Goal: Transaction & Acquisition: Purchase product/service

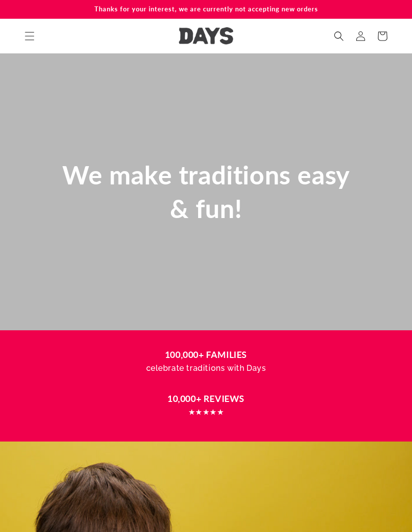
click at [35, 30] on span "Menu" at bounding box center [30, 36] width 22 height 22
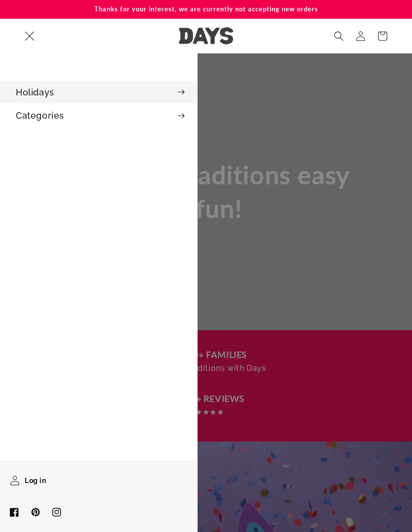
click at [180, 96] on summary "Holidays" at bounding box center [98, 92] width 197 height 22
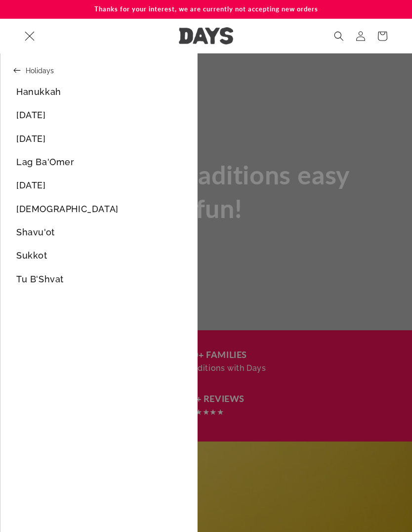
click at [15, 71] on icon at bounding box center [16, 70] width 7 height 5
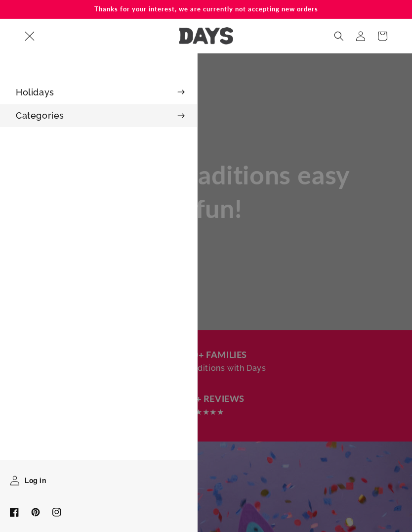
click at [96, 115] on summary "Categories" at bounding box center [98, 115] width 197 height 22
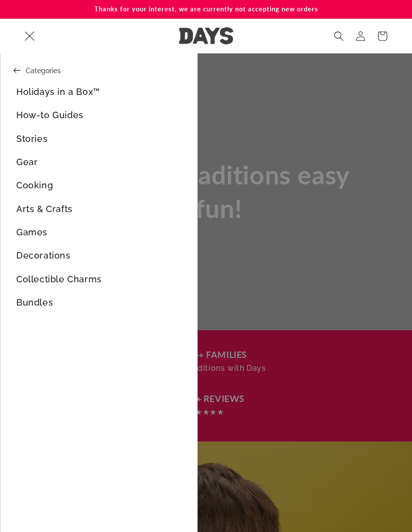
click at [85, 89] on link "Holidays in a Box™" at bounding box center [98, 92] width 197 height 22
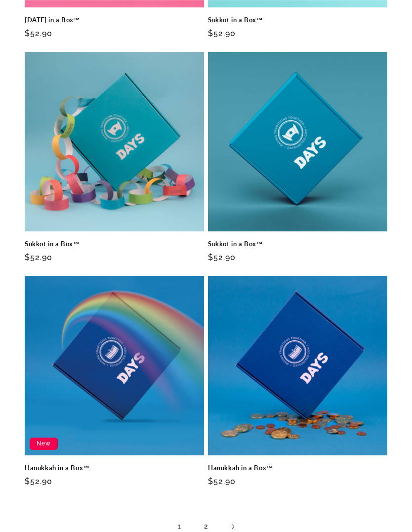
scroll to position [1492, 0]
click at [211, 516] on link "2" at bounding box center [206, 527] width 22 height 22
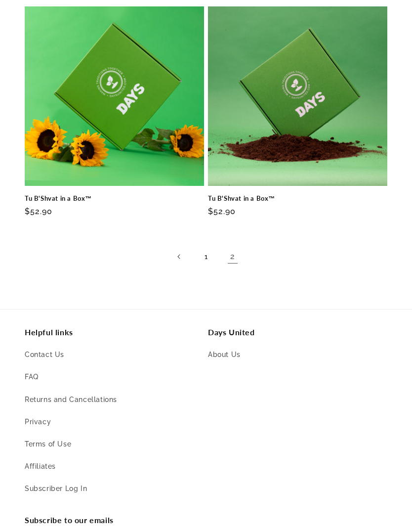
scroll to position [640, 0]
click at [76, 478] on link "Subscriber Log In" at bounding box center [56, 489] width 62 height 22
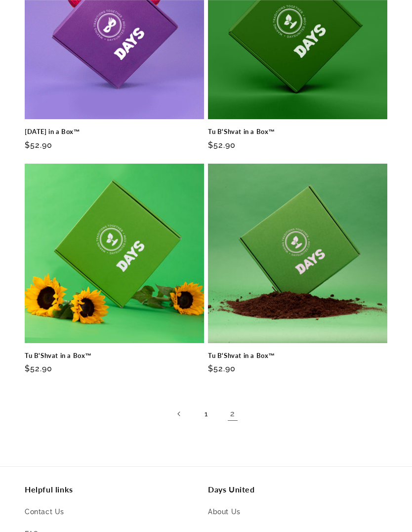
scroll to position [482, 0]
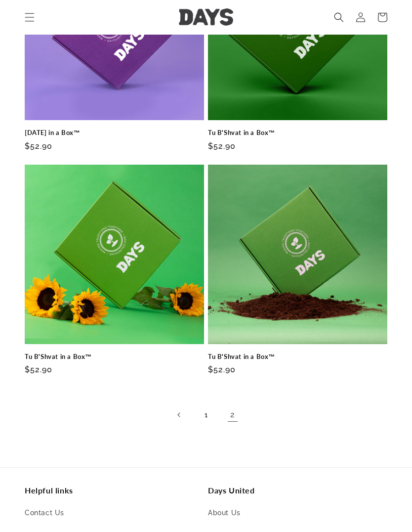
click at [211, 404] on link "1" at bounding box center [206, 415] width 22 height 22
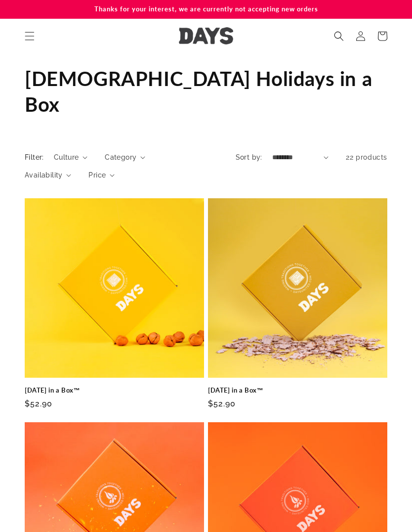
click at [219, 37] on img at bounding box center [206, 35] width 54 height 17
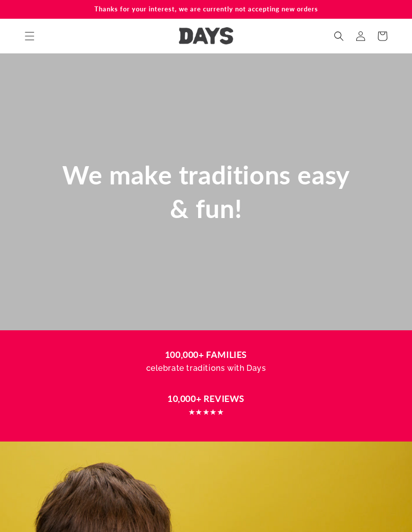
click at [29, 37] on icon "Menu" at bounding box center [30, 36] width 10 height 10
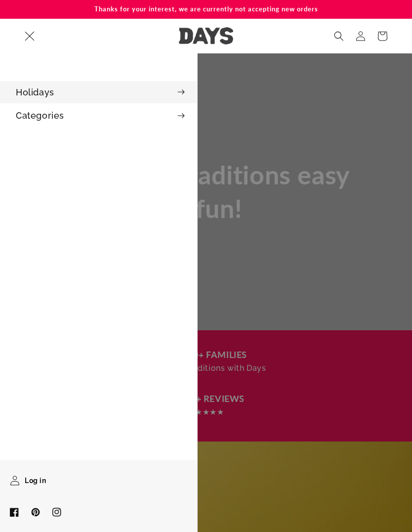
click at [175, 91] on summary "Holidays" at bounding box center [98, 92] width 197 height 22
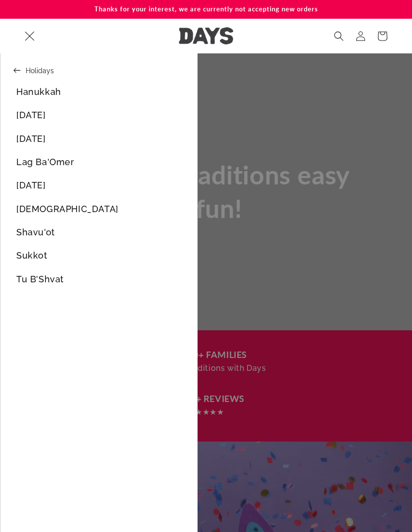
click at [60, 253] on link "Sukkot" at bounding box center [98, 255] width 197 height 22
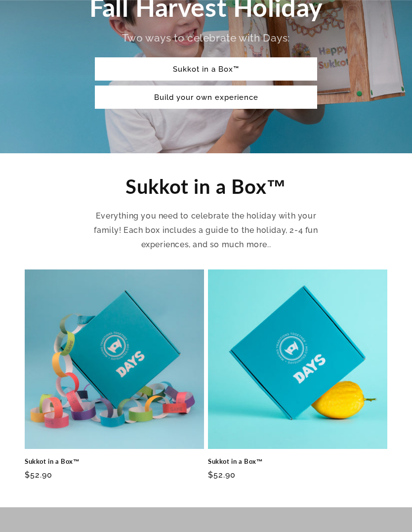
scroll to position [193, 0]
click at [130, 457] on link "Sukkot in a Box™" at bounding box center [115, 461] width 180 height 8
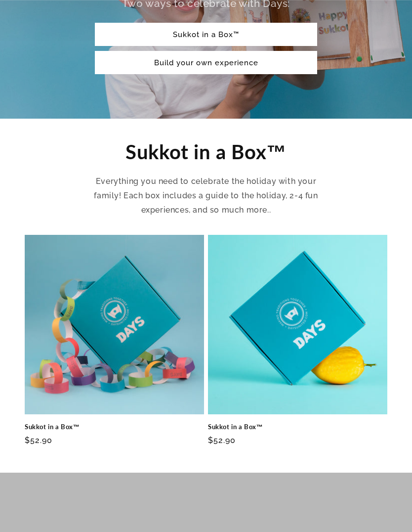
click at [309, 423] on link "Sukkot in a Box™" at bounding box center [298, 427] width 180 height 8
click at [150, 423] on link "Sukkot in a Box™" at bounding box center [115, 427] width 180 height 8
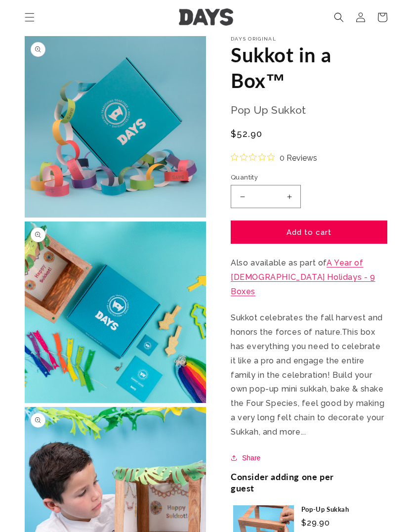
scroll to position [30, 0]
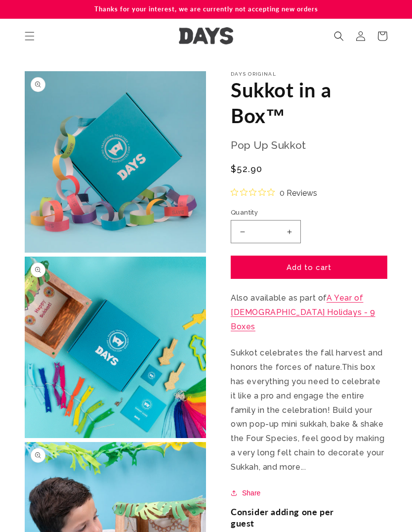
click at [349, 293] on link "A Year of [DEMOGRAPHIC_DATA] Holidays - 9 Boxes" at bounding box center [303, 312] width 145 height 38
